Goal: Contribute content: Contribute content

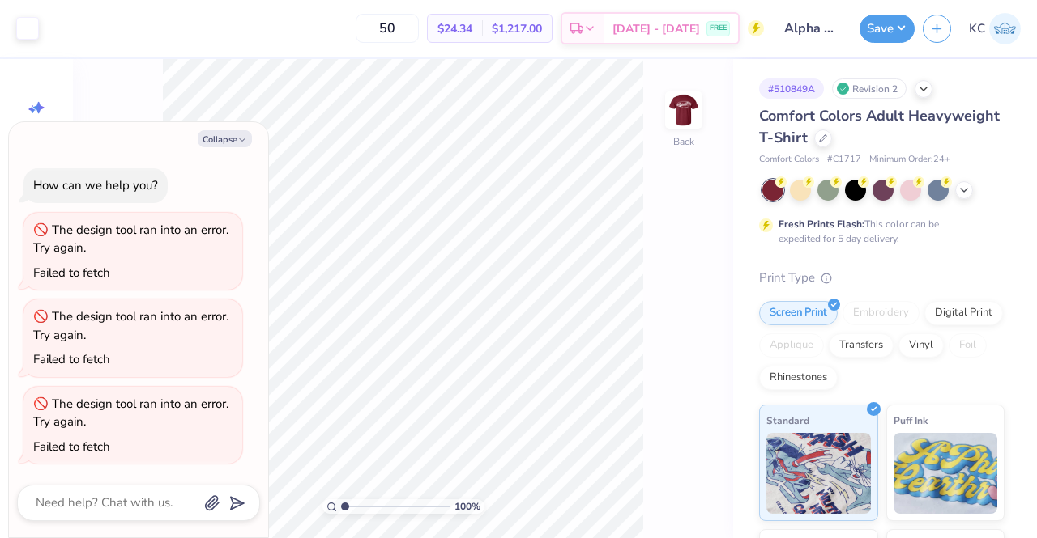
click at [1007, 23] on img at bounding box center [1005, 29] width 32 height 32
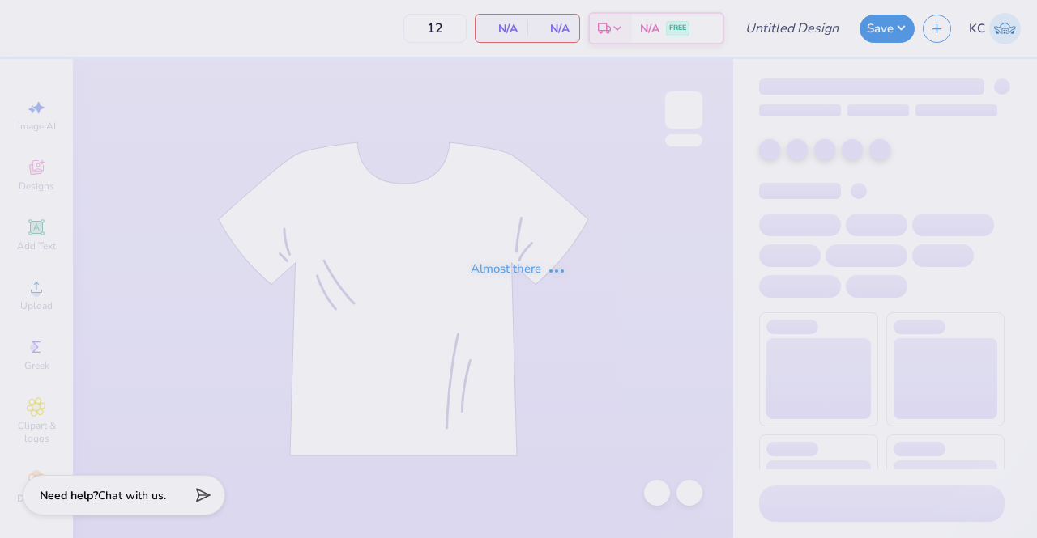
type input "DZ Sprite Dates"
type input "150"
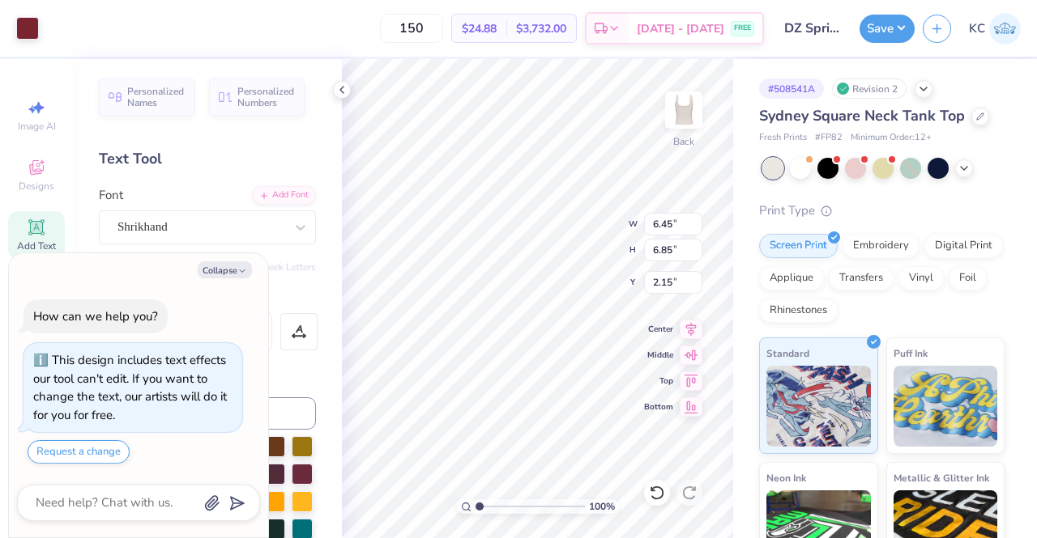
type textarea "x"
type input "1.12886458617633"
type textarea "x"
type input "1.12886458617633"
type textarea "x"
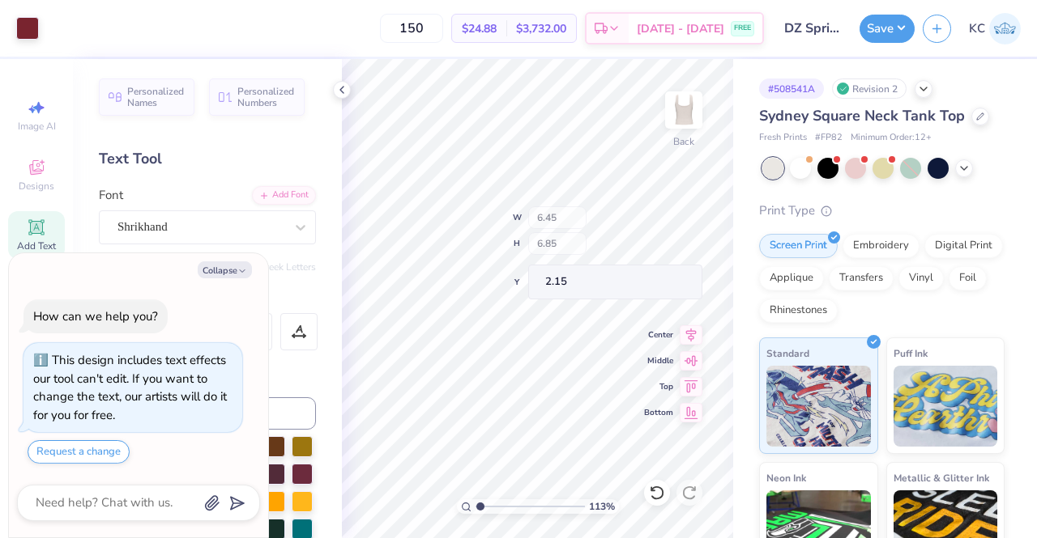
type input "1.12886458617633"
type textarea "x"
type input "1.12886458617633"
type textarea "x"
type input "1.12886458617633"
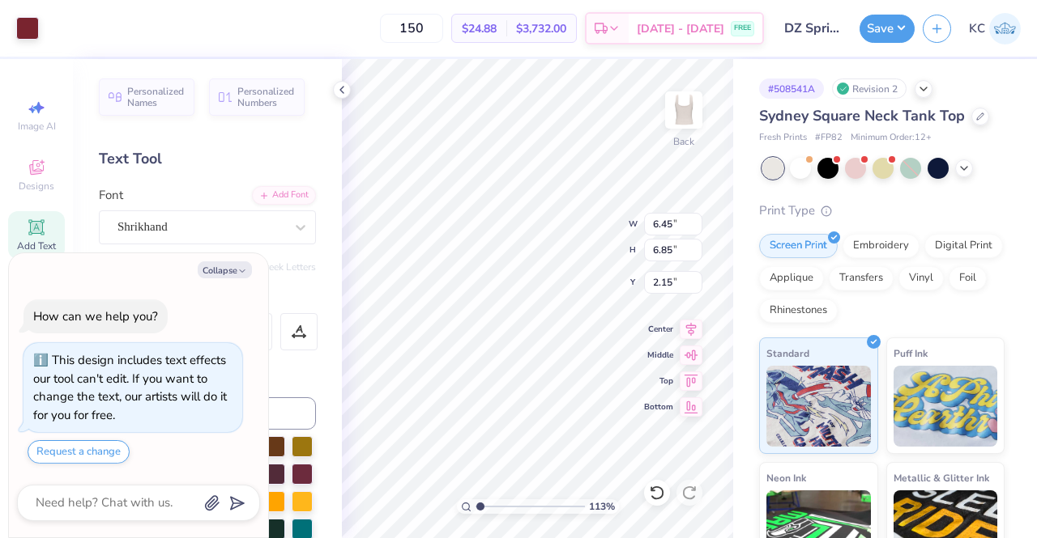
type textarea "x"
type input "1.12886458617633"
type textarea "x"
type input "1.12886458617633"
type textarea "x"
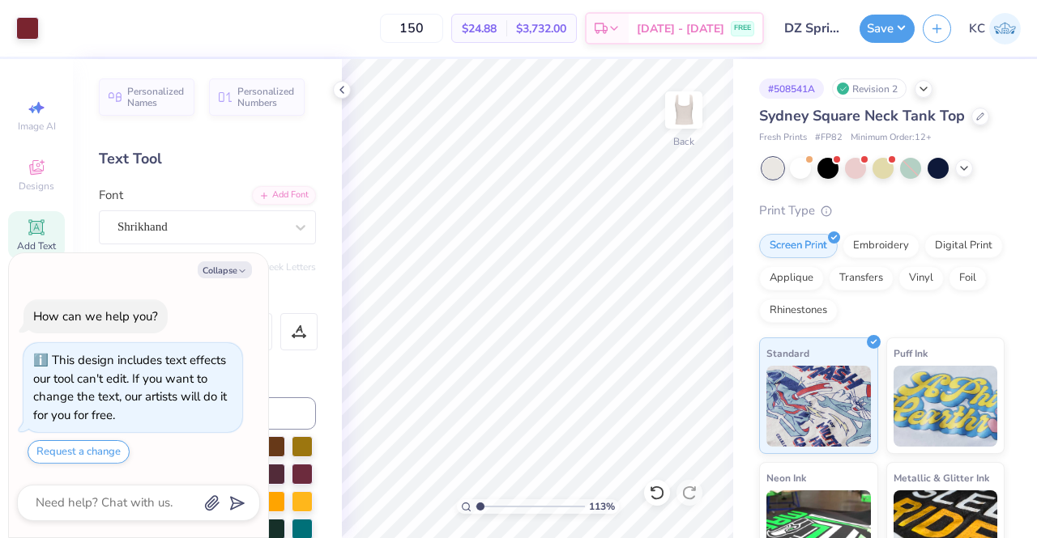
type input "1.12886458617633"
type textarea "x"
type input "1.12886458617633"
type textarea "x"
type input "1.12886458617633"
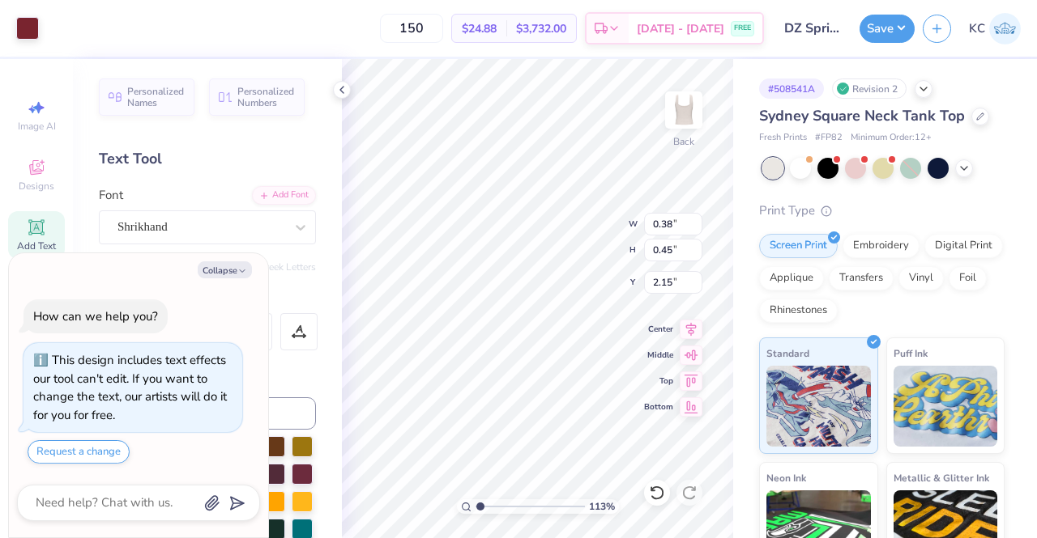
type textarea "x"
type input "1.12886458617633"
type textarea "x"
type input "1.12886458617633"
type textarea "x"
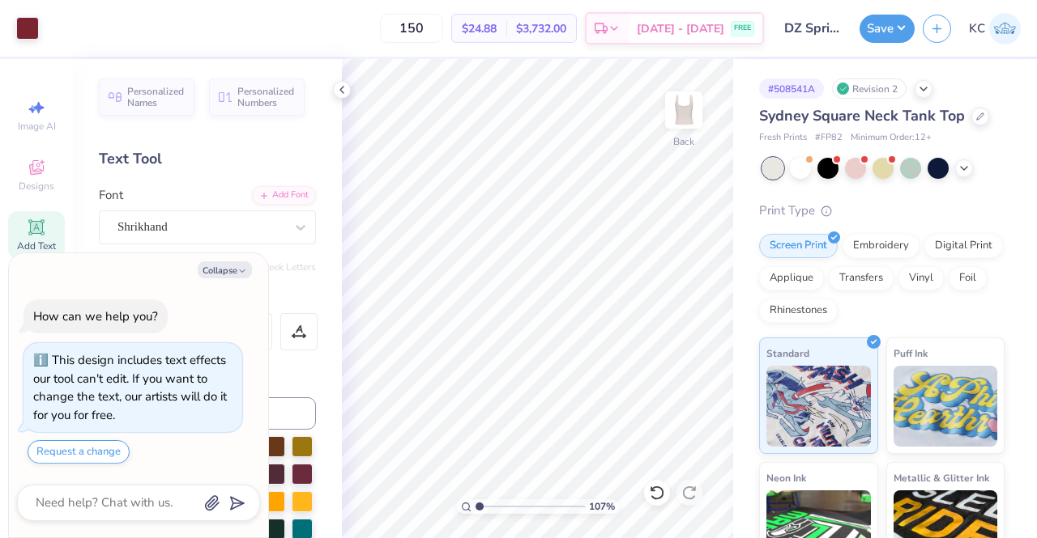
type input "1"
click at [870, 35] on button "Save" at bounding box center [886, 26] width 55 height 28
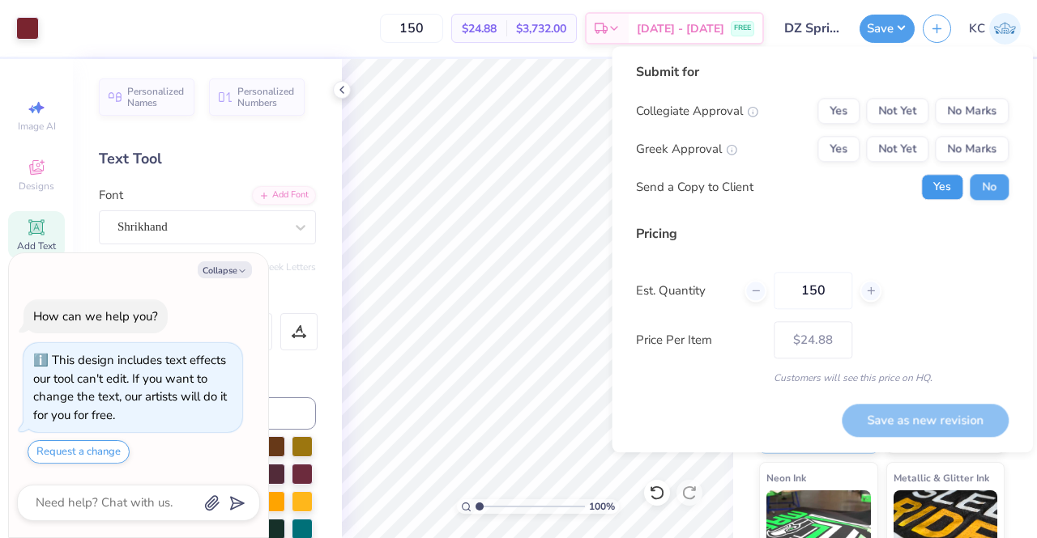
click at [947, 184] on button "Yes" at bounding box center [942, 187] width 42 height 26
type textarea "x"
click at [967, 99] on button "No Marks" at bounding box center [971, 111] width 74 height 26
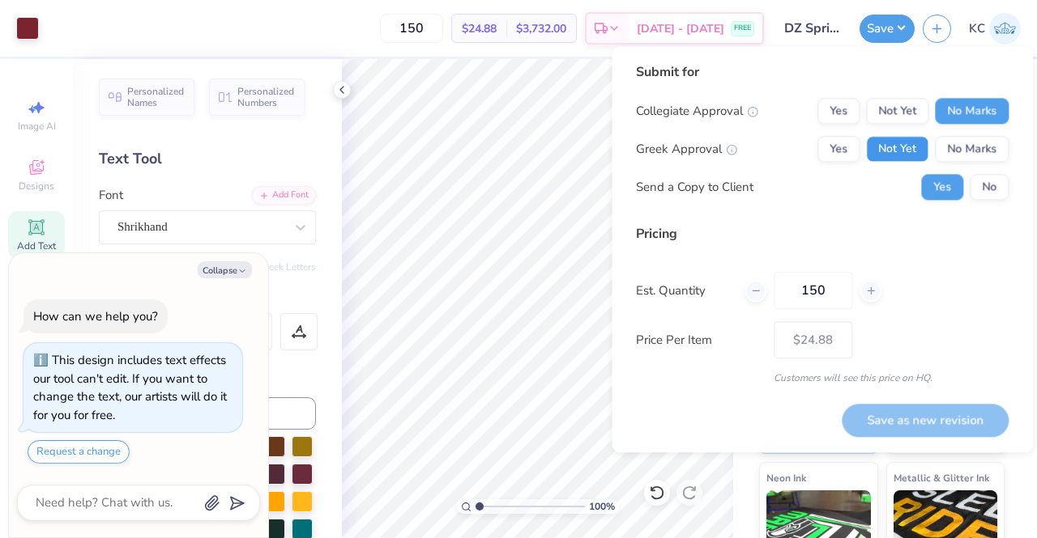
click at [907, 153] on button "Not Yet" at bounding box center [897, 149] width 62 height 26
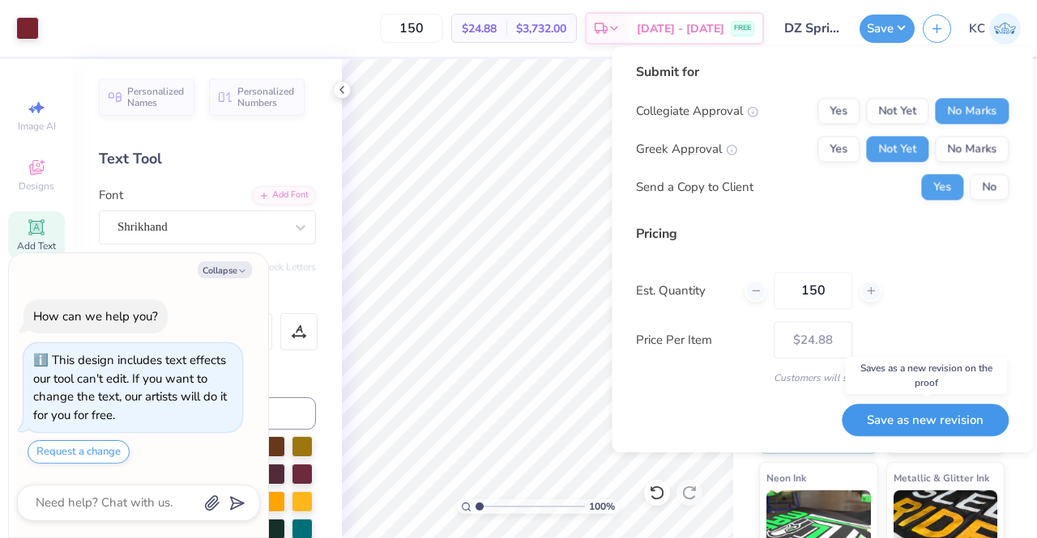
click at [884, 431] on button "Save as new revision" at bounding box center [924, 420] width 167 height 33
type input "$24.88"
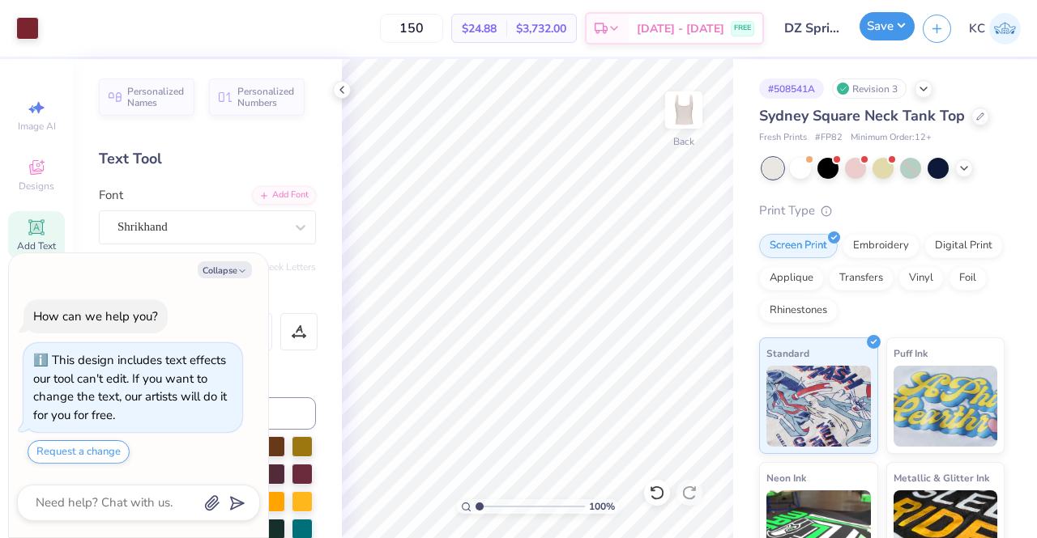
click at [892, 33] on button "Save" at bounding box center [886, 26] width 55 height 28
type textarea "x"
